Goal: Task Accomplishment & Management: Use online tool/utility

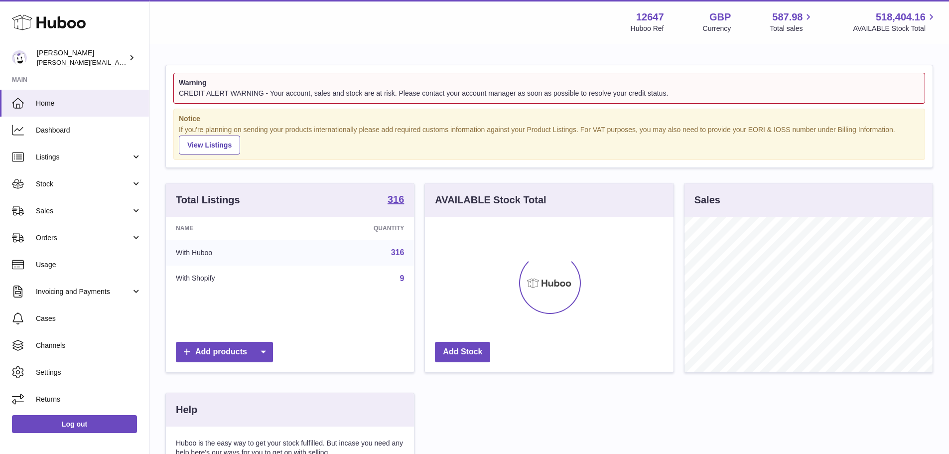
scroll to position [155, 248]
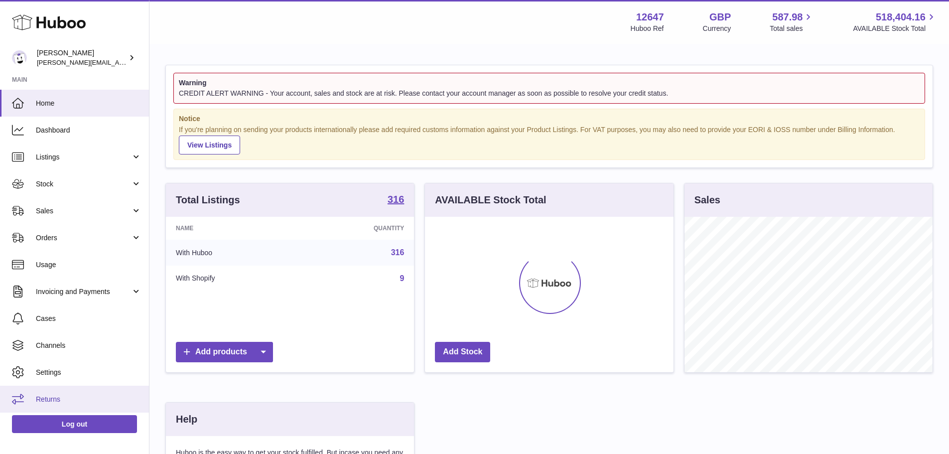
click at [69, 403] on span "Returns" at bounding box center [89, 398] width 106 height 9
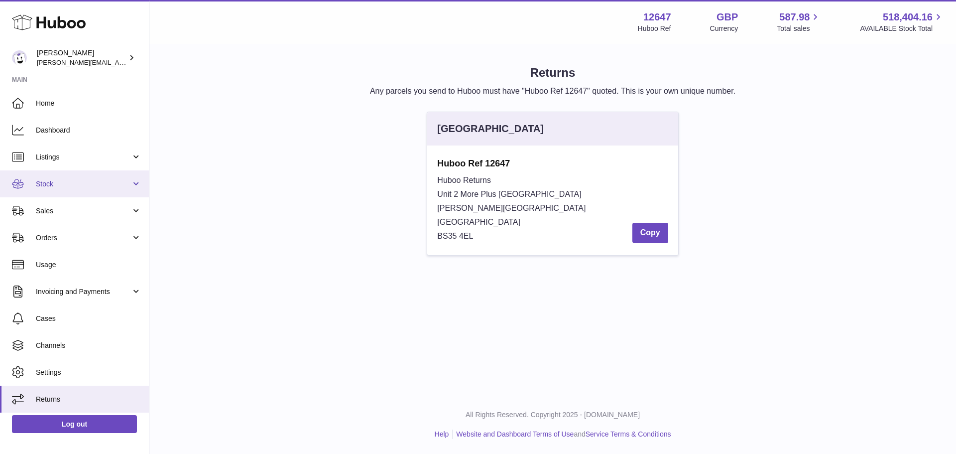
click at [85, 186] on span "Stock" at bounding box center [83, 183] width 95 height 9
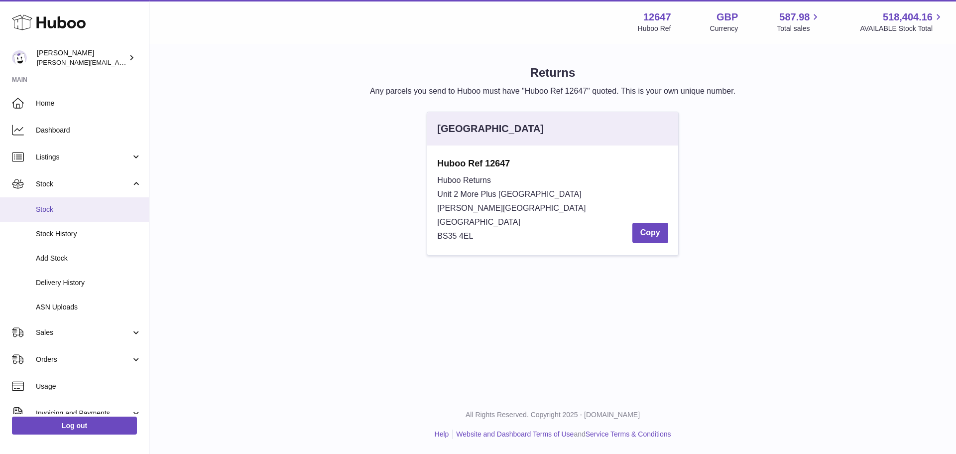
click at [83, 204] on link "Stock" at bounding box center [74, 209] width 149 height 24
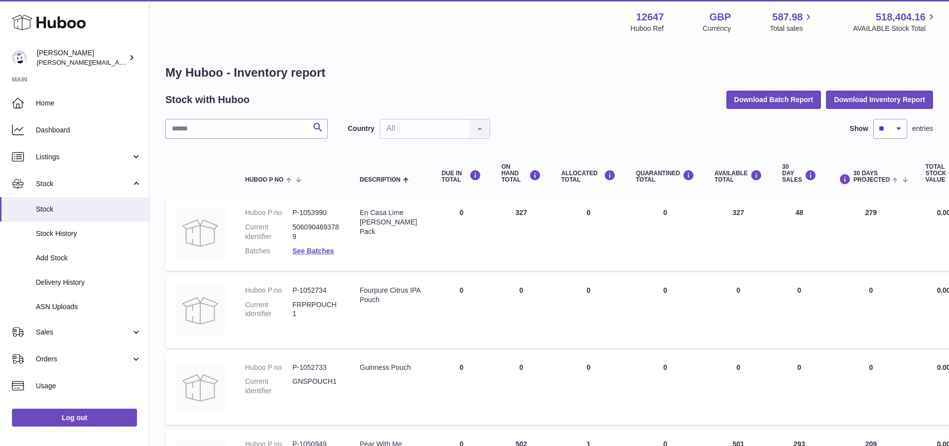
click at [83, 204] on link "Stock" at bounding box center [74, 209] width 149 height 24
click at [82, 284] on span "Delivery History" at bounding box center [89, 282] width 106 height 9
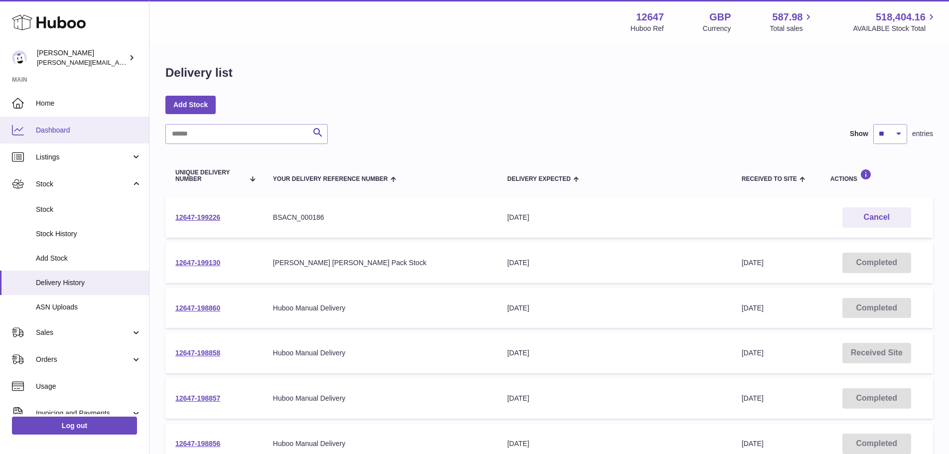
click at [83, 129] on span "Dashboard" at bounding box center [89, 129] width 106 height 9
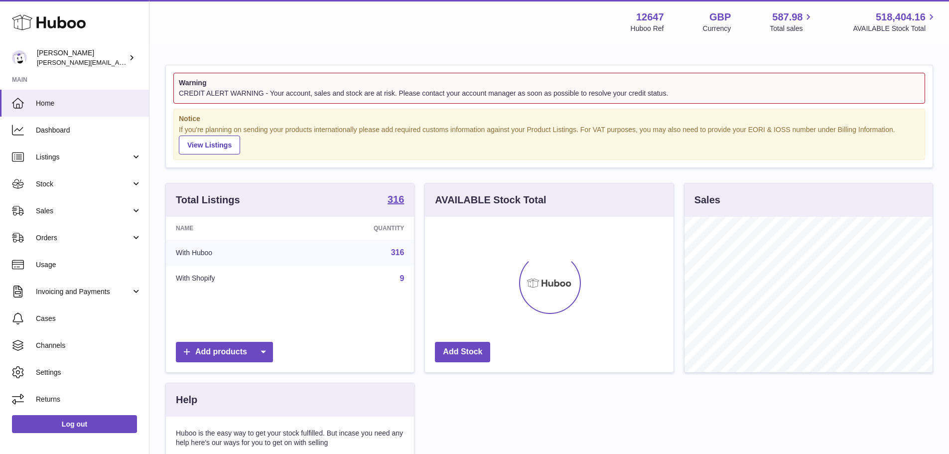
scroll to position [155, 248]
click at [76, 212] on span "Sales" at bounding box center [83, 210] width 95 height 9
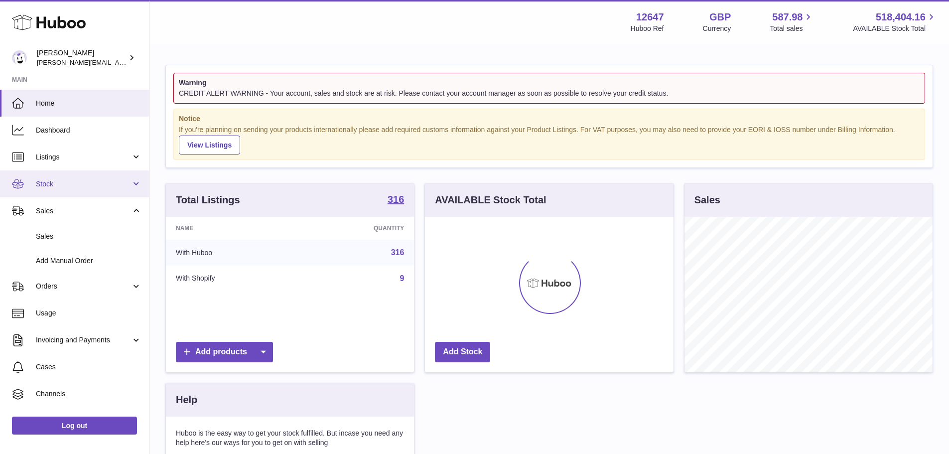
click at [85, 184] on span "Stock" at bounding box center [83, 183] width 95 height 9
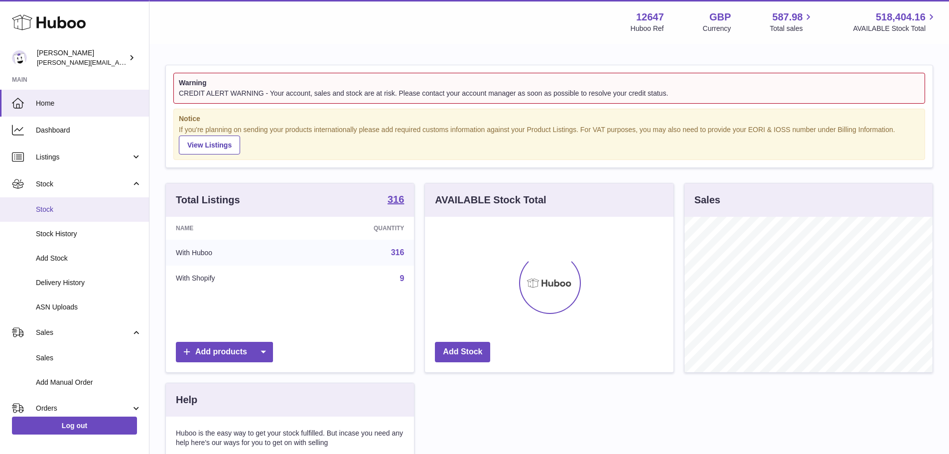
click at [83, 213] on span "Stock" at bounding box center [89, 209] width 106 height 9
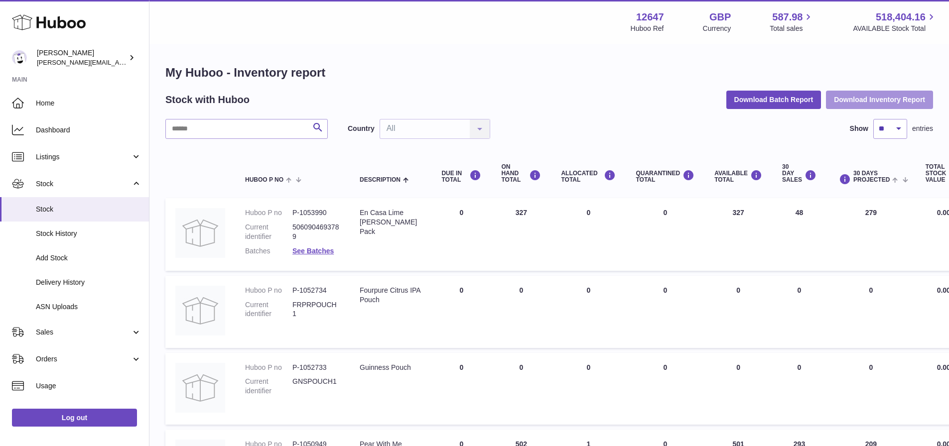
click at [907, 97] on button "Download Inventory Report" at bounding box center [879, 100] width 107 height 18
click at [664, 107] on div "Stock with Huboo Download Batch Report Download Inventory Report" at bounding box center [548, 100] width 767 height 18
click at [781, 103] on button "Download Batch Report" at bounding box center [773, 100] width 95 height 18
